Goal: Task Accomplishment & Management: Complete application form

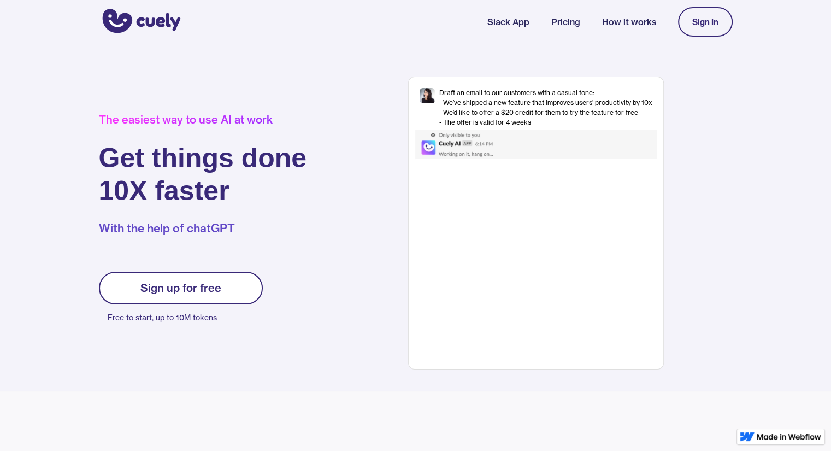
click at [168, 292] on div "Sign up for free" at bounding box center [180, 287] width 81 height 13
click at [136, 288] on link "Sign up for free" at bounding box center [181, 288] width 164 height 33
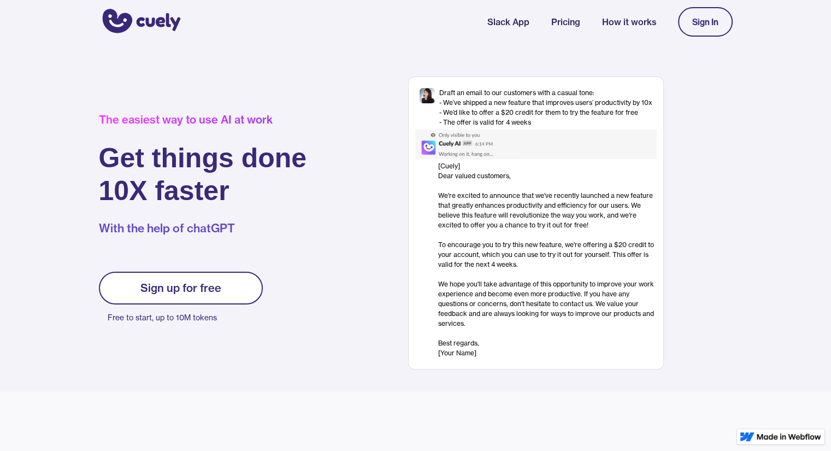
click at [696, 23] on div "Sign In" at bounding box center [706, 22] width 26 height 10
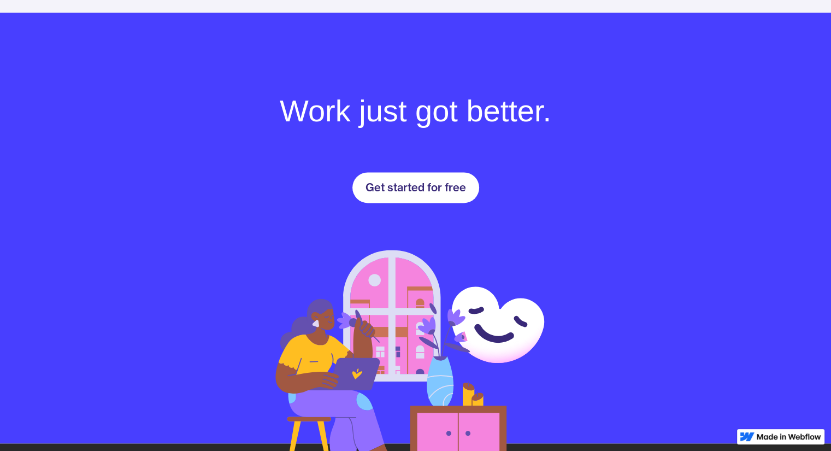
scroll to position [1501, 0]
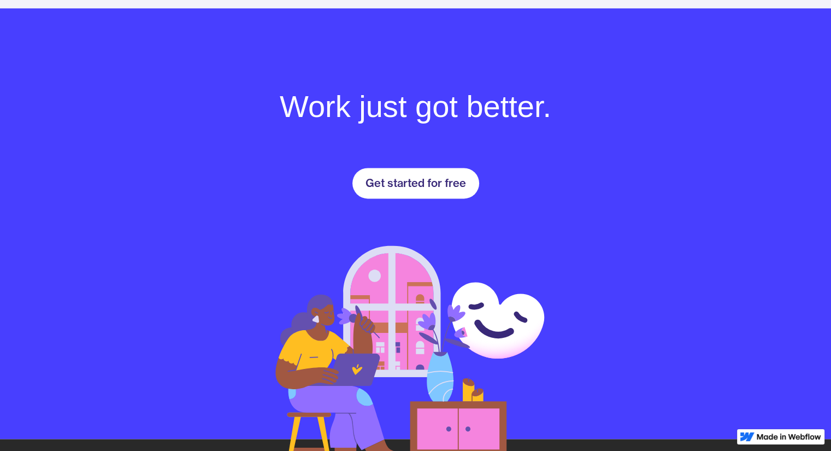
click at [419, 184] on div "Get started for free" at bounding box center [416, 183] width 101 height 13
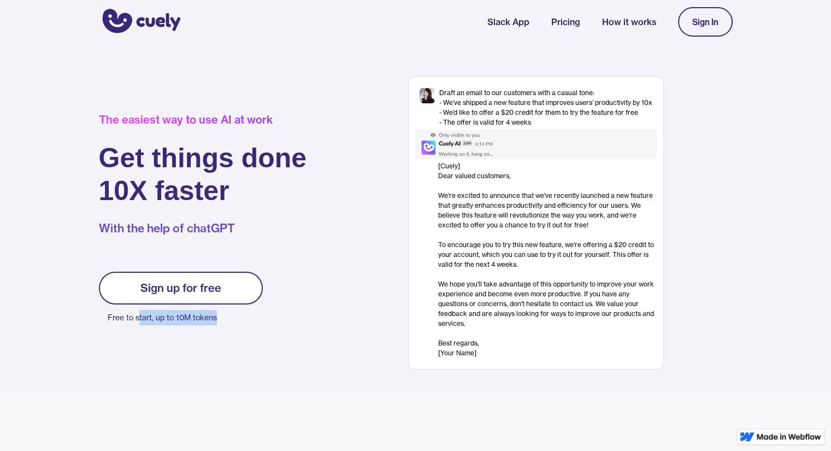
drag, startPoint x: 139, startPoint y: 321, endPoint x: 240, endPoint y: 311, distance: 101.6
click at [240, 311] on p "Free to start, up to 10M tokens" at bounding box center [185, 317] width 155 height 15
click at [225, 327] on div "The easiest way to use AI at work Get things done 10X faster With the help of c…" at bounding box center [219, 223] width 241 height 220
click at [185, 294] on div "Sign up for free" at bounding box center [180, 287] width 81 height 13
